Goal: Information Seeking & Learning: Check status

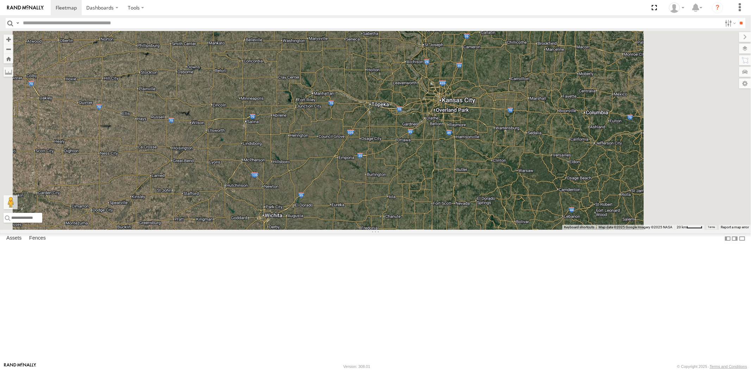
drag, startPoint x: 437, startPoint y: 201, endPoint x: 411, endPoint y: 207, distance: 26.3
click at [413, 207] on div "23207 NEW 23480 23467 4G 23474 23207xx 23460 NEW" at bounding box center [375, 130] width 751 height 199
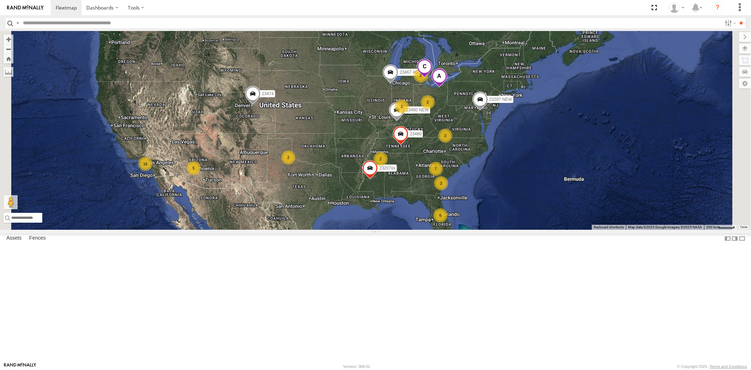
click at [430, 156] on div "23207 NEW 23207xx 23480 23460 NEW 23467 4G 23474 6 2 16 2 7 2 5 2 2 2 2" at bounding box center [375, 130] width 751 height 199
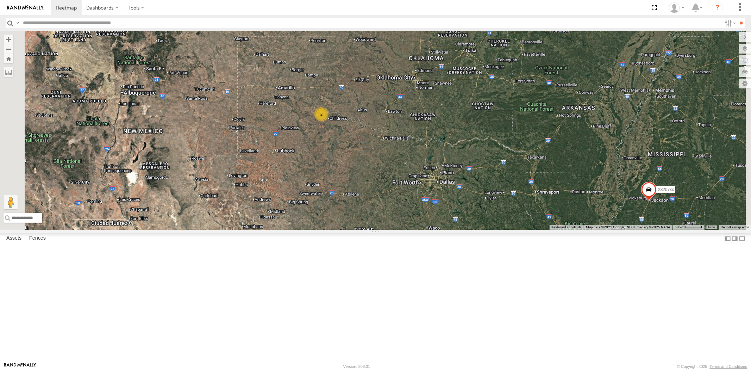
drag, startPoint x: 474, startPoint y: 194, endPoint x: 462, endPoint y: 178, distance: 20.1
click at [463, 178] on div "23207 NEW 23207xx 23480 23460 NEW 23467 4G 23474 2" at bounding box center [375, 130] width 751 height 199
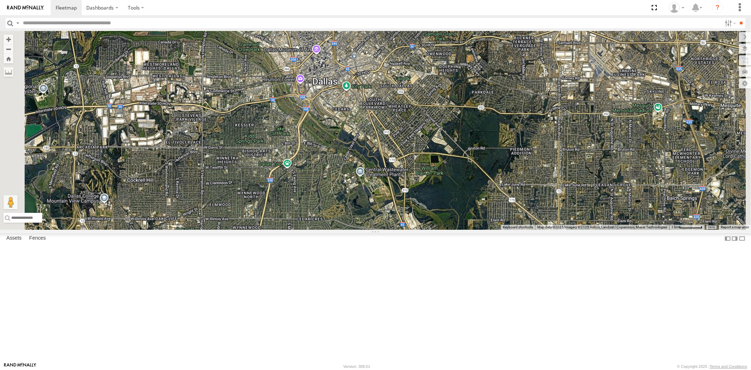
click at [62, 23] on input "text" at bounding box center [371, 23] width 702 height 10
paste input "*****"
type input "*****"
click at [738, 18] on input "**" at bounding box center [742, 23] width 8 height 10
click at [0, 0] on div "All Assets" at bounding box center [0, 0] width 0 height 0
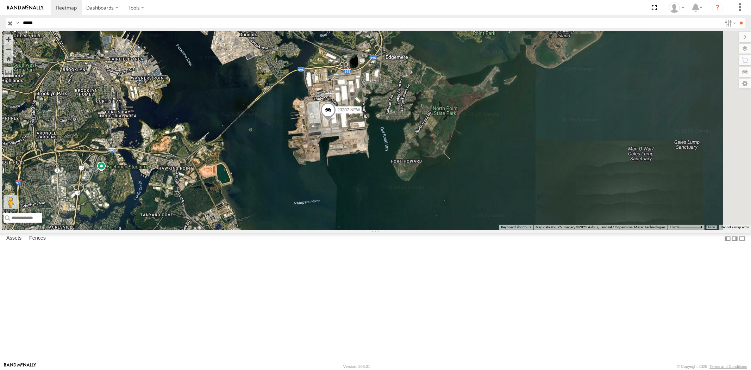
click at [11, 22] on input "button" at bounding box center [10, 23] width 9 height 10
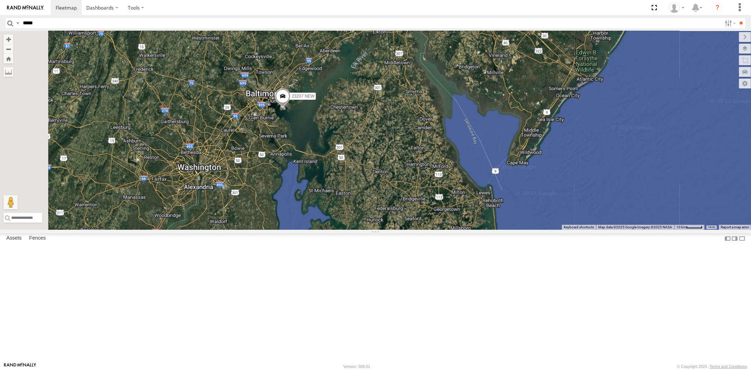
drag, startPoint x: 342, startPoint y: 168, endPoint x: 430, endPoint y: 173, distance: 88.5
click at [392, 169] on div "23207 NEW" at bounding box center [375, 130] width 751 height 199
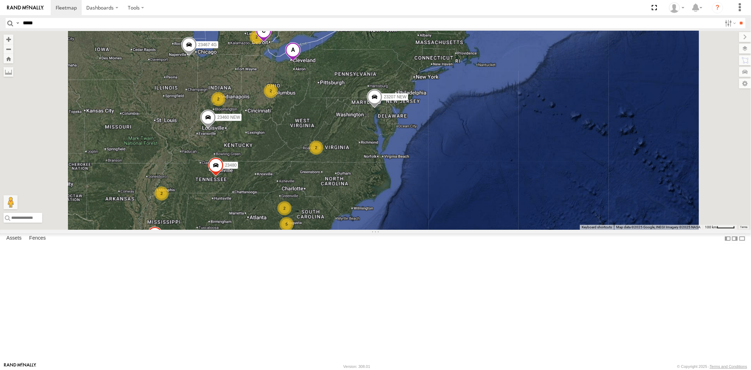
drag, startPoint x: 419, startPoint y: 168, endPoint x: 471, endPoint y: 176, distance: 52.0
click at [466, 176] on div "23207 NEW 2 5 2 23207xx 2 2 2 2 2 2 23480 23460 NEW 23467 4G" at bounding box center [375, 130] width 751 height 199
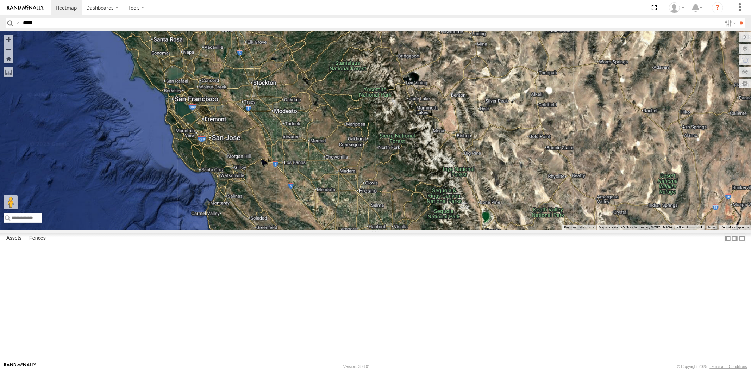
drag, startPoint x: 408, startPoint y: 198, endPoint x: 375, endPoint y: 160, distance: 50.2
click at [375, 160] on div at bounding box center [375, 130] width 751 height 199
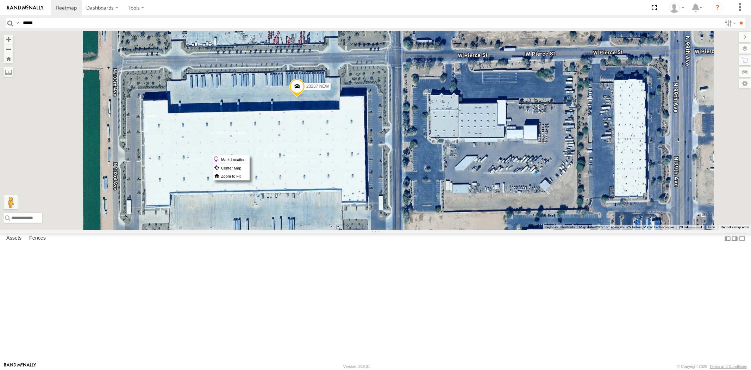
drag, startPoint x: 389, startPoint y: 155, endPoint x: 386, endPoint y: 151, distance: 4.5
click at [305, 98] on span at bounding box center [296, 88] width 15 height 19
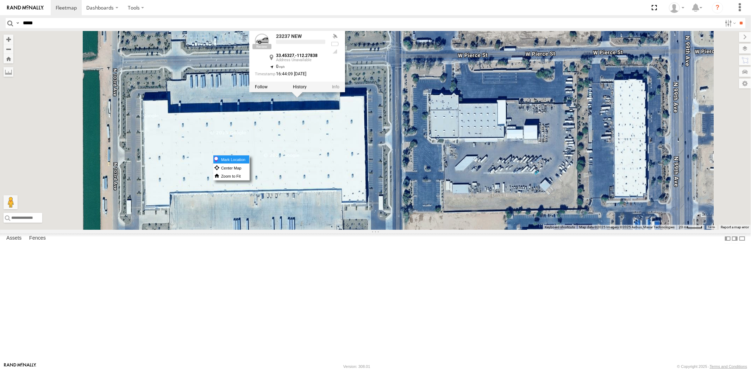
click at [249, 156] on label "Mark Location" at bounding box center [231, 159] width 36 height 8
click at [423, 192] on div "23207 NEW 23207xx 23480 23460 NEW 23467 4G 23474 23237 NEW 23465 4G 23237 NEW 3…" at bounding box center [375, 130] width 751 height 199
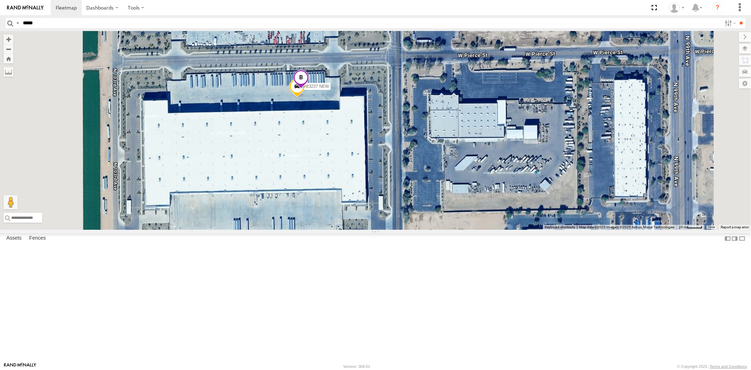
click at [309, 89] on span at bounding box center [300, 79] width 15 height 19
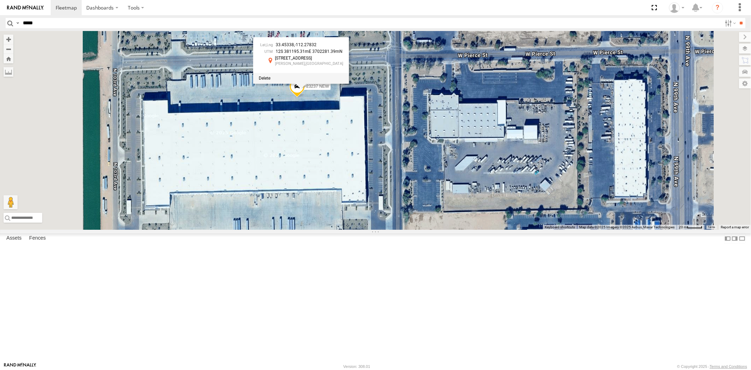
click at [270, 81] on span at bounding box center [265, 78] width 12 height 5
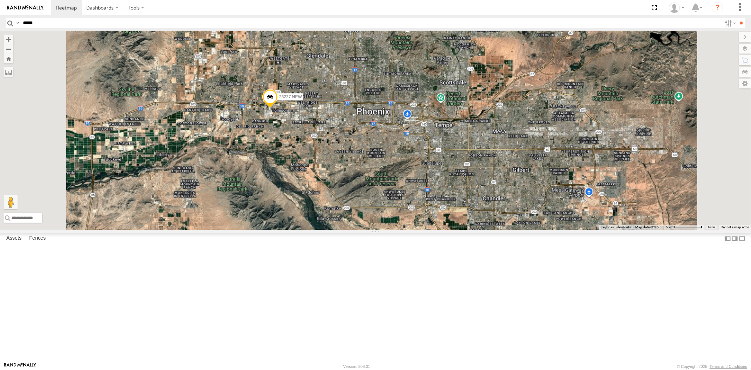
drag, startPoint x: 430, startPoint y: 179, endPoint x: 393, endPoint y: 148, distance: 47.5
click at [399, 150] on div "23207 NEW 23207xx 23480 23460 NEW 23467 4G 23474 23237 NEW 23465 4G" at bounding box center [375, 130] width 751 height 199
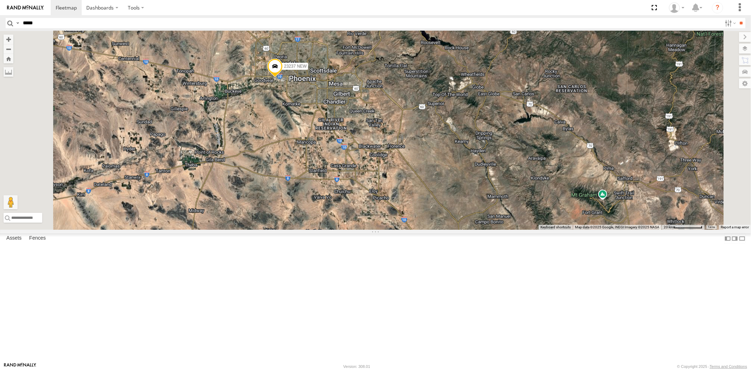
drag, startPoint x: 400, startPoint y: 170, endPoint x: 396, endPoint y: 166, distance: 5.5
click at [397, 166] on div "23207 NEW 23207xx 23480 23460 NEW 23467 4G 23474 23237 NEW 23465 4G" at bounding box center [375, 130] width 751 height 199
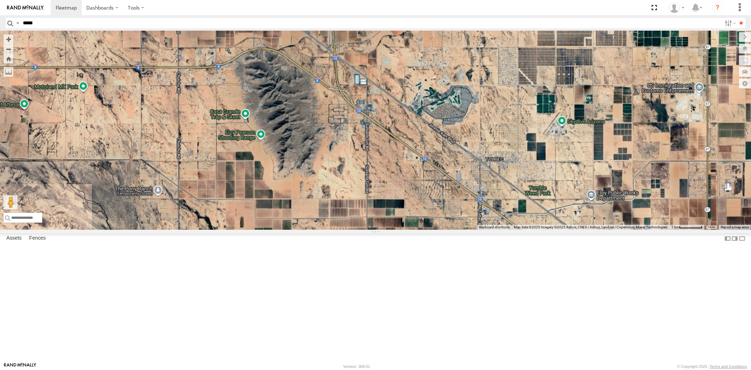
drag, startPoint x: 403, startPoint y: 179, endPoint x: 411, endPoint y: 184, distance: 9.7
click at [409, 183] on div at bounding box center [375, 130] width 751 height 199
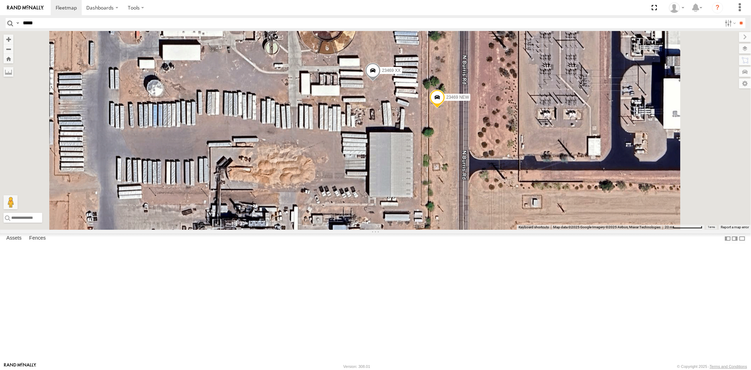
drag, startPoint x: 516, startPoint y: 156, endPoint x: 490, endPoint y: 170, distance: 30.1
click at [490, 170] on div "23469 NEW 23469 XX" at bounding box center [375, 130] width 751 height 199
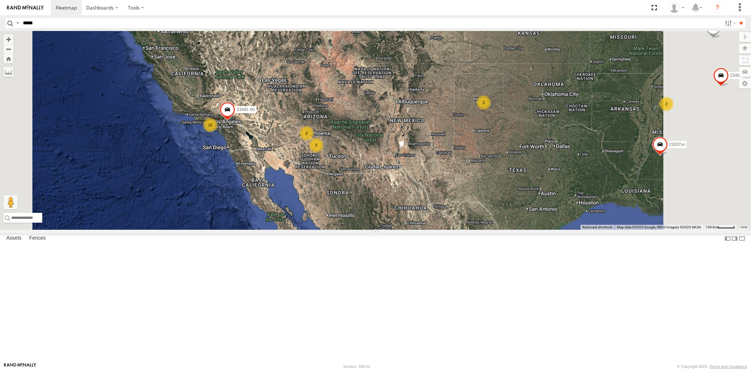
drag, startPoint x: 347, startPoint y: 154, endPoint x: 368, endPoint y: 202, distance: 52.6
click at [368, 204] on div "23207xx 23474 23207 NEW 23480 23460 NEW 23467 4G 15 2 2 2 23465 4G 3" at bounding box center [375, 130] width 751 height 199
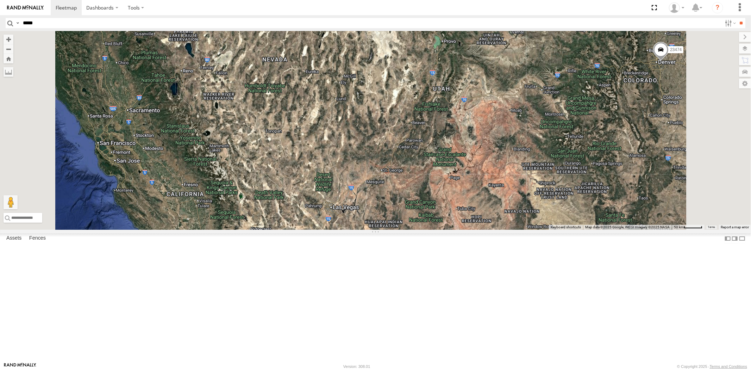
drag, startPoint x: 349, startPoint y: 173, endPoint x: 357, endPoint y: 199, distance: 26.8
click at [357, 199] on div "23207xx 23474 23207 NEW 23480 23460 NEW 23467 4G 23465 4G 15 23237 NEW 4" at bounding box center [375, 130] width 751 height 199
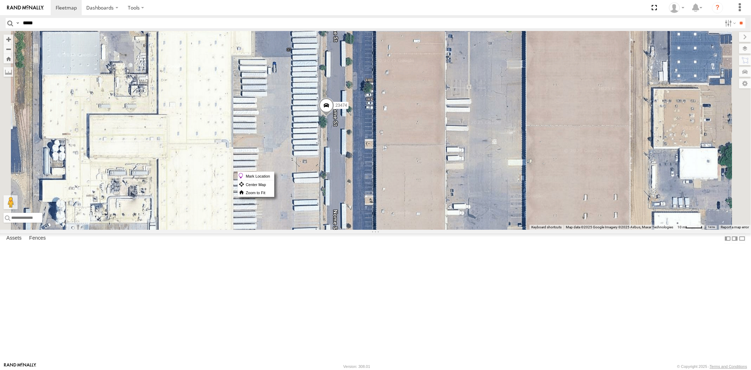
click at [334, 117] on span at bounding box center [325, 107] width 15 height 19
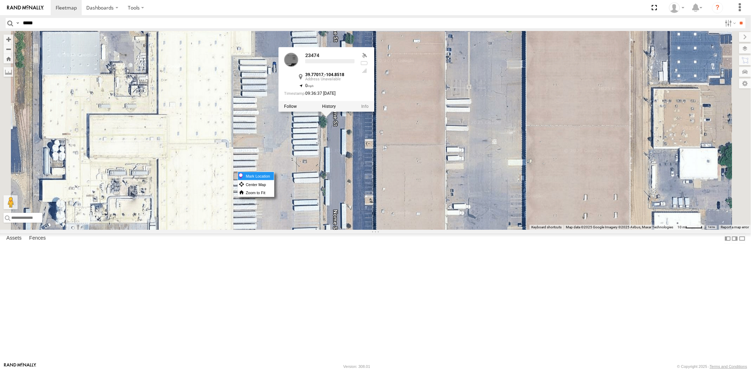
click at [274, 173] on label "Mark Location" at bounding box center [256, 176] width 36 height 8
click at [430, 201] on div "23474 23207 NEW 23207xx 23480 23460 NEW 23467 4G 23465 4G 23474 All Assets [GEO…" at bounding box center [375, 130] width 751 height 199
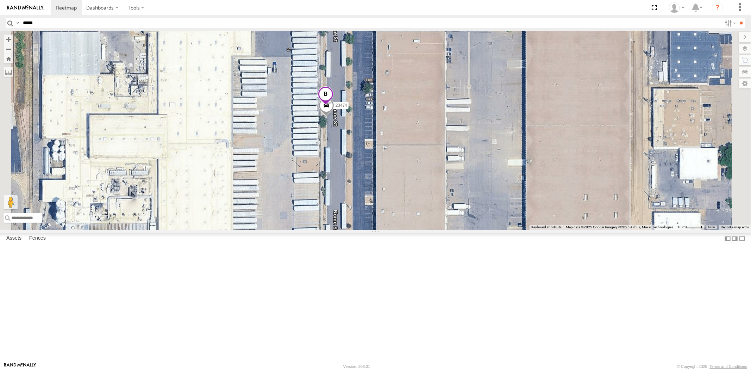
click at [334, 105] on span at bounding box center [325, 95] width 15 height 19
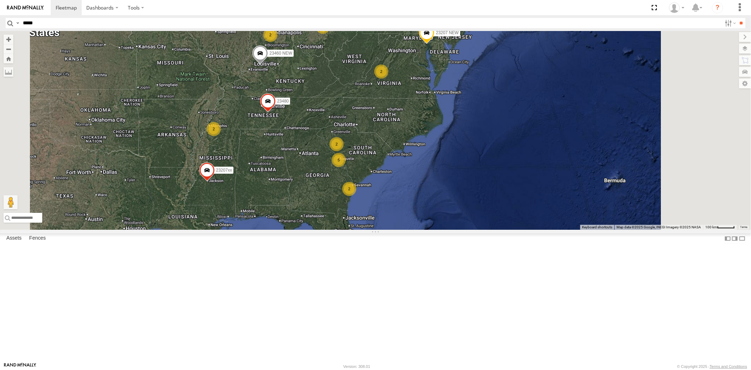
drag, startPoint x: 433, startPoint y: 198, endPoint x: 430, endPoint y: 193, distance: 6.5
click at [430, 187] on div "23474 23207 NEW 23207xx 23480 23460 NEW 23467 4G 6 2 5 2 2 2 2 2 2" at bounding box center [375, 130] width 751 height 199
